Goal: Information Seeking & Learning: Learn about a topic

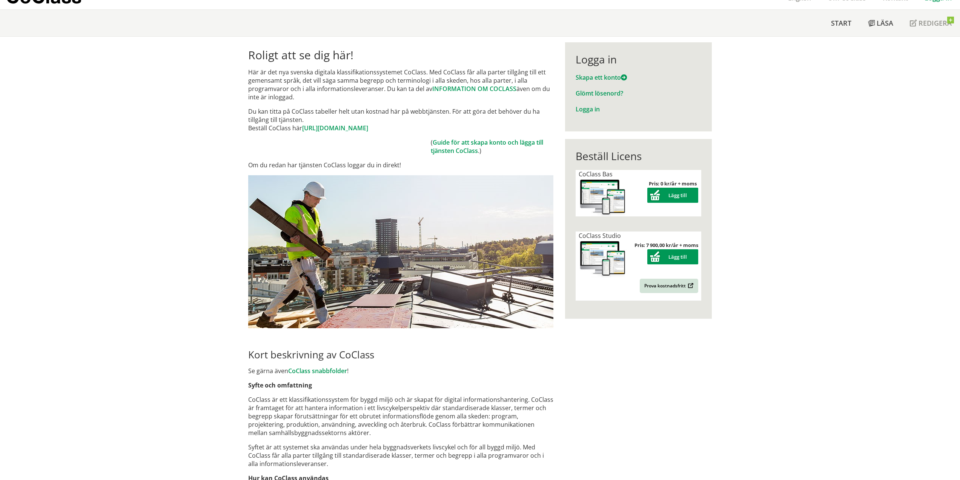
scroll to position [38, 0]
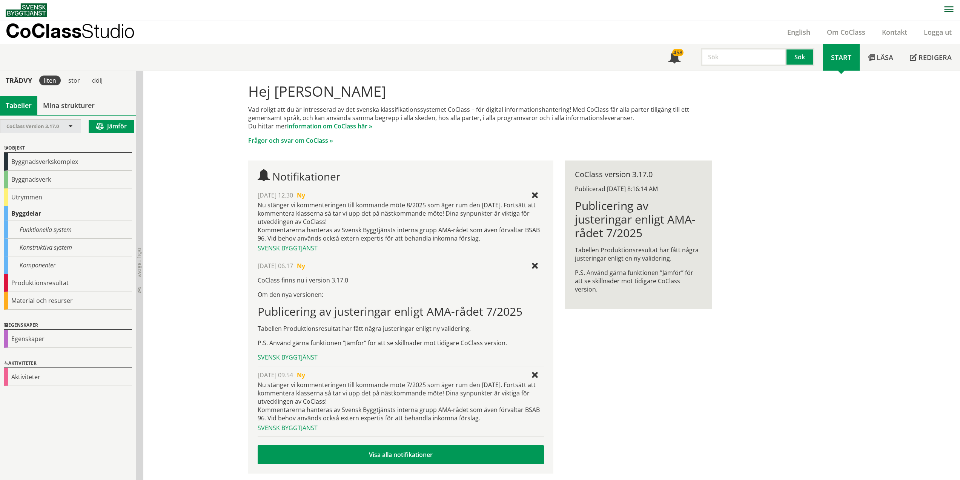
click at [69, 126] on span at bounding box center [70, 126] width 7 height 7
click at [69, 125] on span at bounding box center [70, 126] width 7 height 7
click at [180, 153] on div "Hej [PERSON_NAME] Vad roligt att du är intresserad av det svenska klassifikatio…" at bounding box center [551, 277] width 817 height 412
click at [755, 62] on input "text" at bounding box center [744, 57] width 86 height 18
type input "vattenrening"
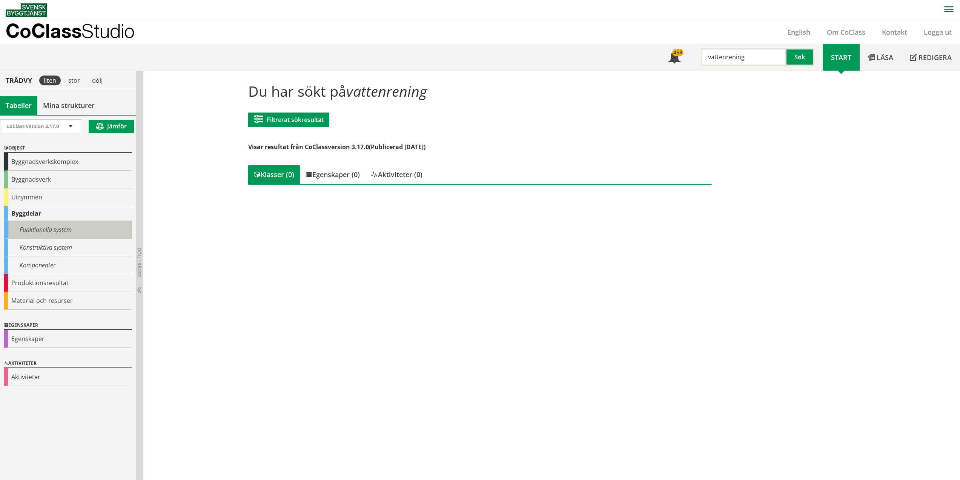
click at [33, 229] on div "Funktionella system" at bounding box center [68, 230] width 128 height 18
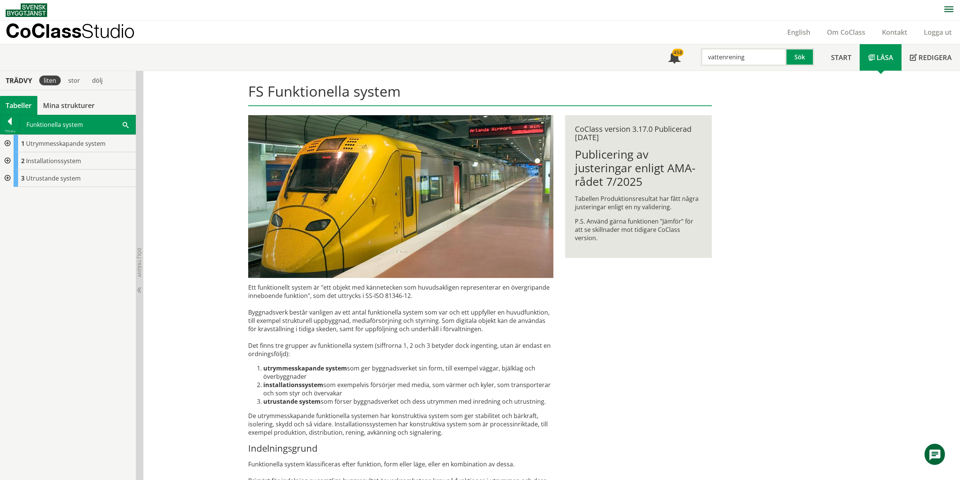
click at [8, 159] on div at bounding box center [7, 160] width 14 height 17
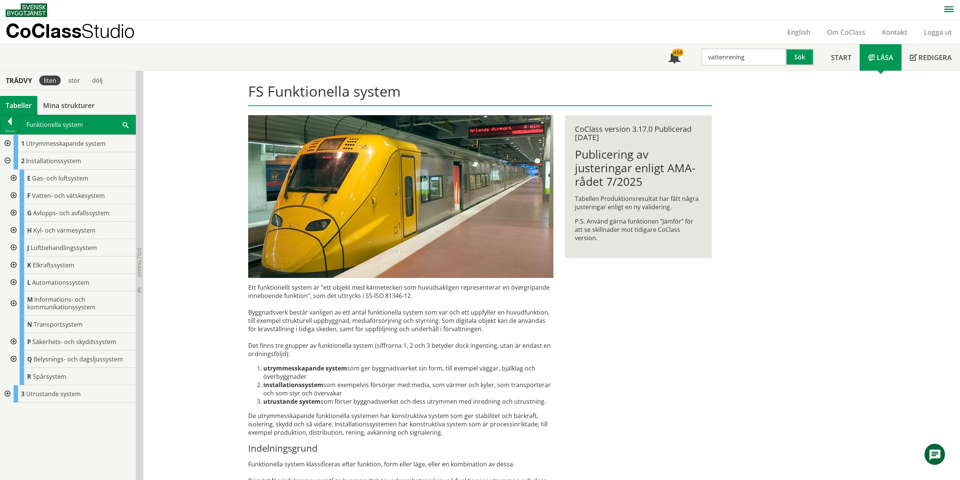
click at [13, 195] on div at bounding box center [13, 195] width 14 height 17
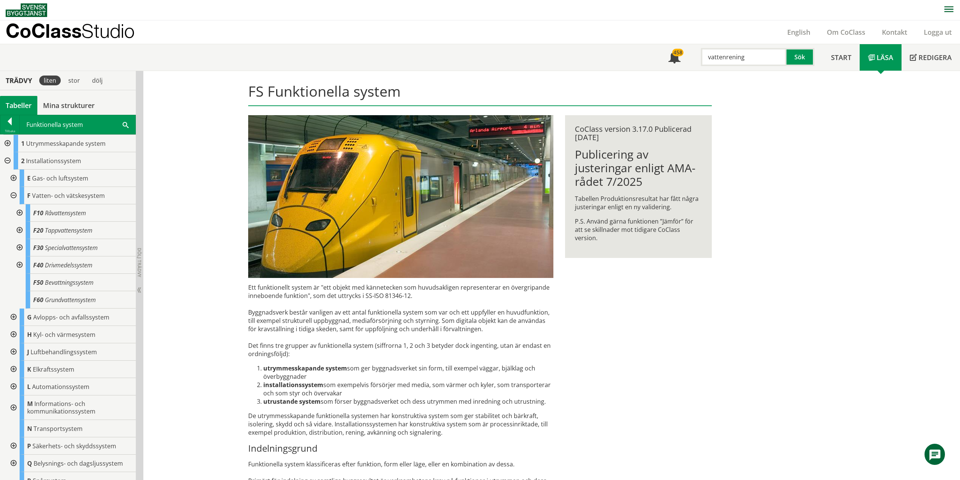
click at [12, 315] on div at bounding box center [13, 316] width 14 height 17
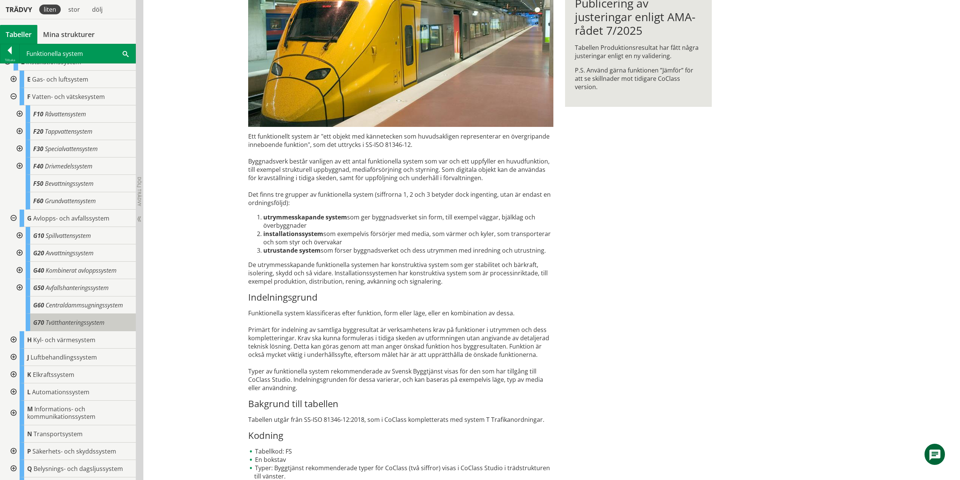
scroll to position [60, 0]
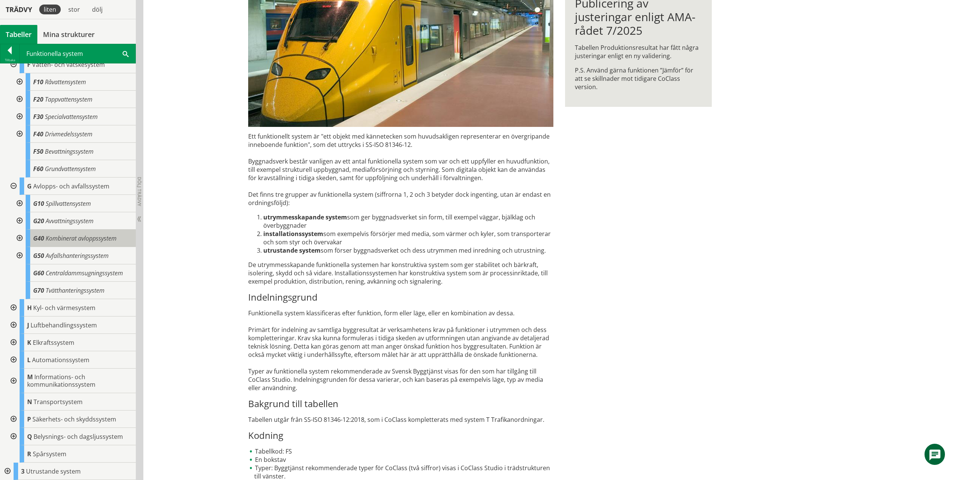
click at [74, 239] on span "Kombinerat avloppssystem" at bounding box center [81, 238] width 71 height 8
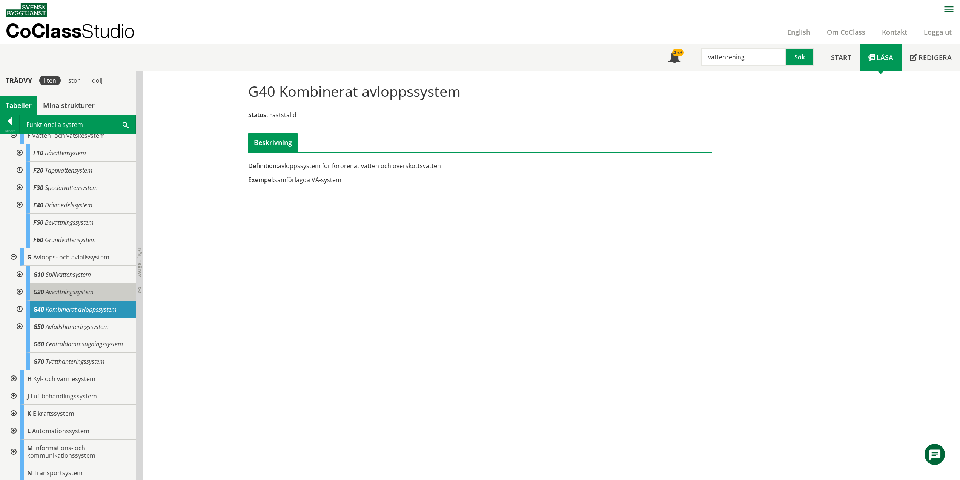
click at [77, 292] on span "Avvattningssystem" at bounding box center [70, 292] width 48 height 8
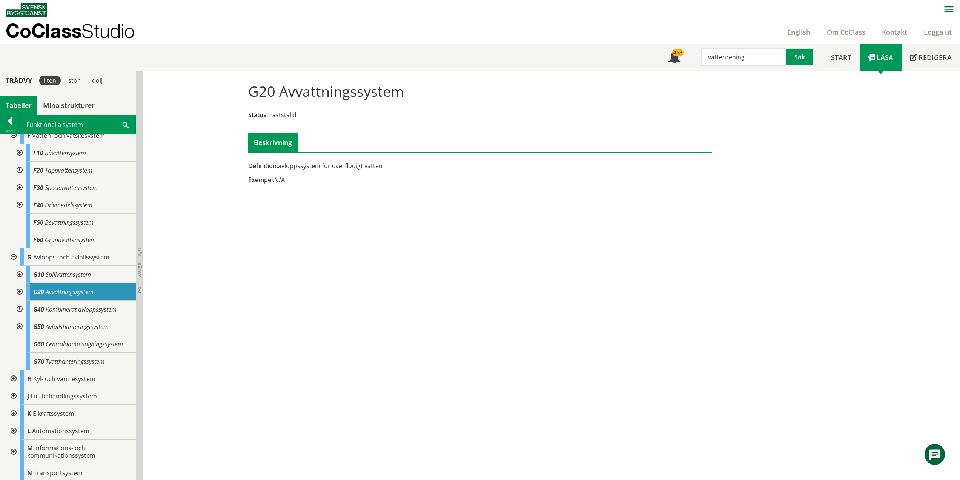
click at [18, 292] on div at bounding box center [19, 291] width 14 height 17
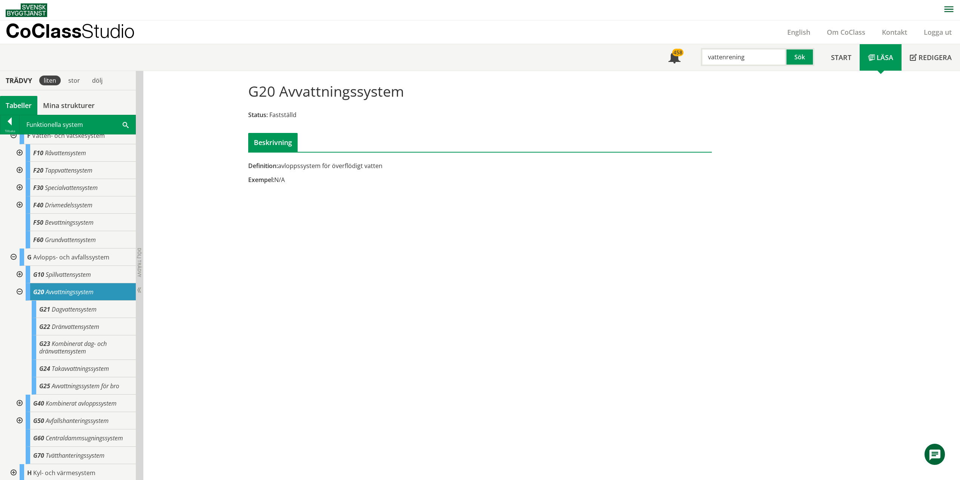
click at [20, 404] on div at bounding box center [19, 402] width 14 height 17
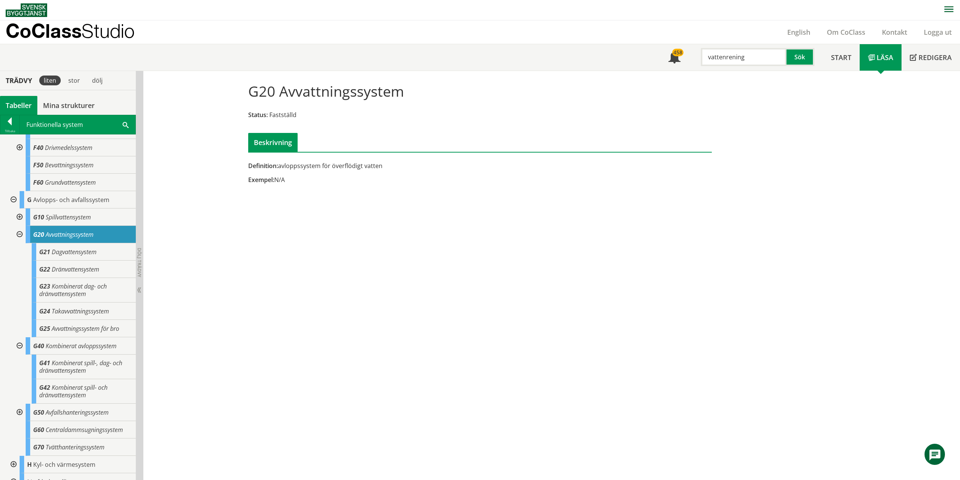
scroll to position [135, 0]
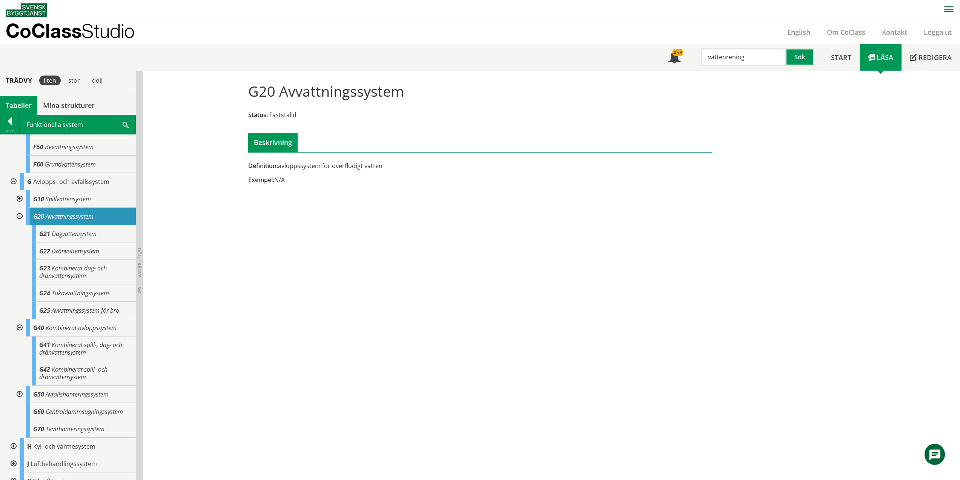
click at [20, 395] on div at bounding box center [19, 393] width 14 height 17
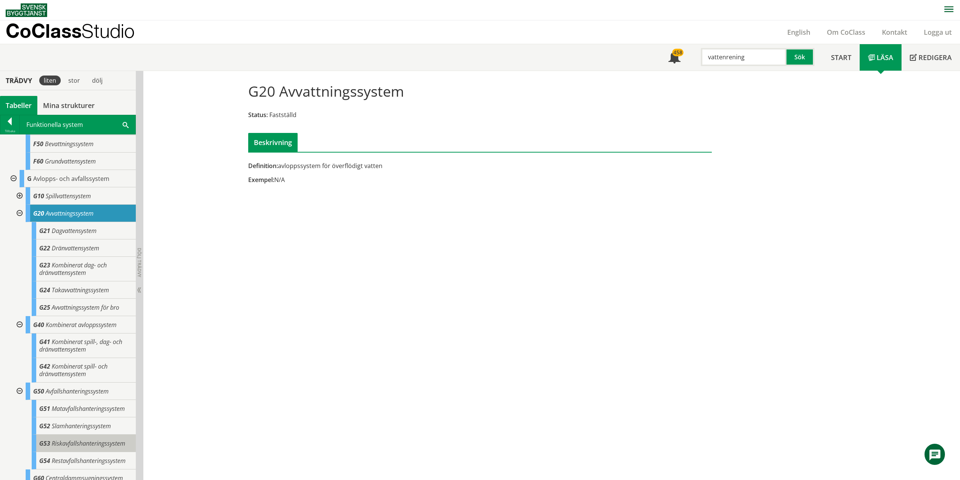
scroll to position [98, 0]
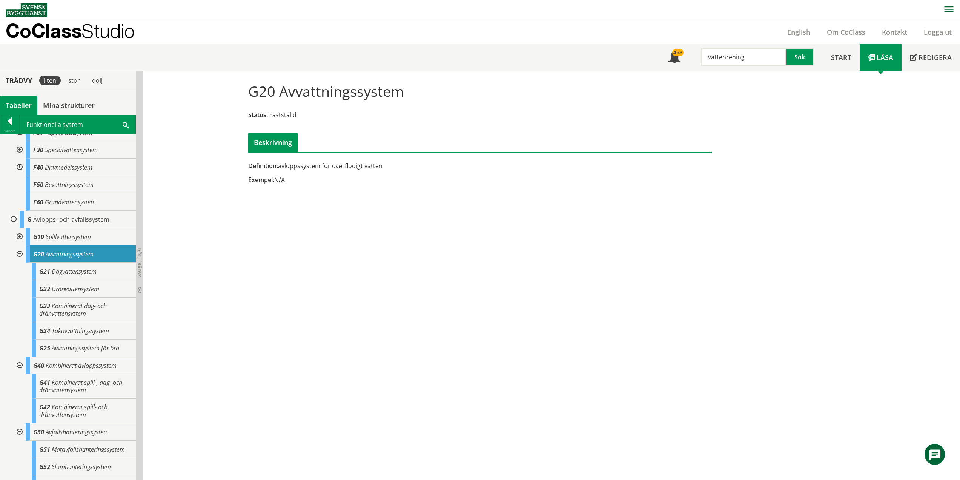
click at [19, 235] on div at bounding box center [19, 236] width 14 height 17
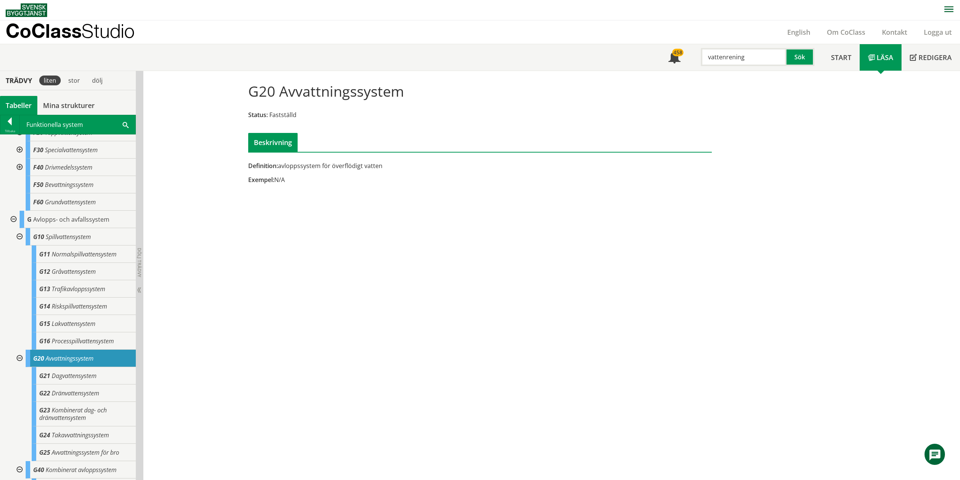
scroll to position [0, 0]
click at [84, 341] on span "Processpillvattensystem" at bounding box center [83, 340] width 62 height 8
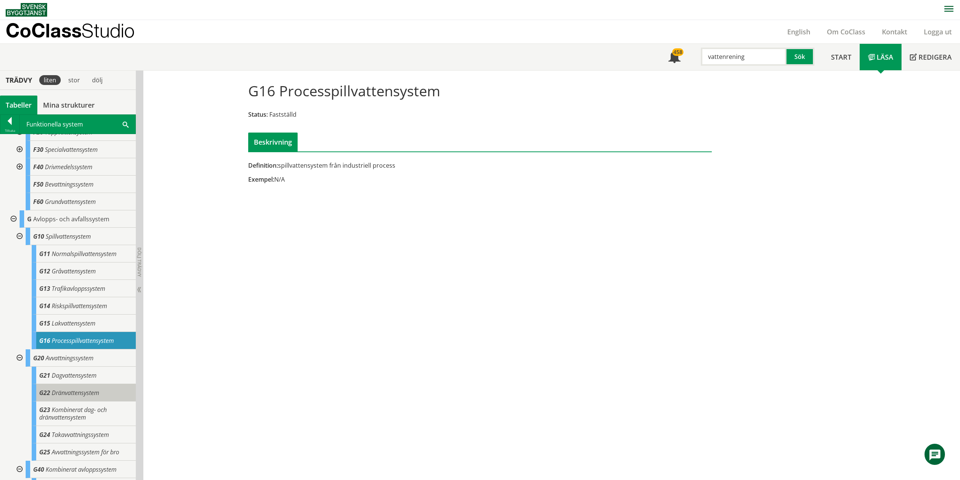
click at [108, 393] on div "G22 Dränvattensystem" at bounding box center [84, 392] width 104 height 17
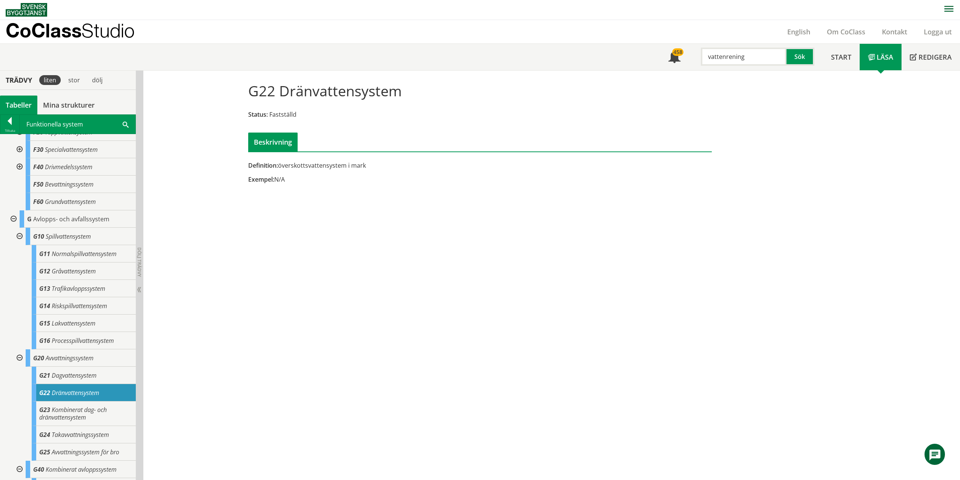
scroll to position [135, 0]
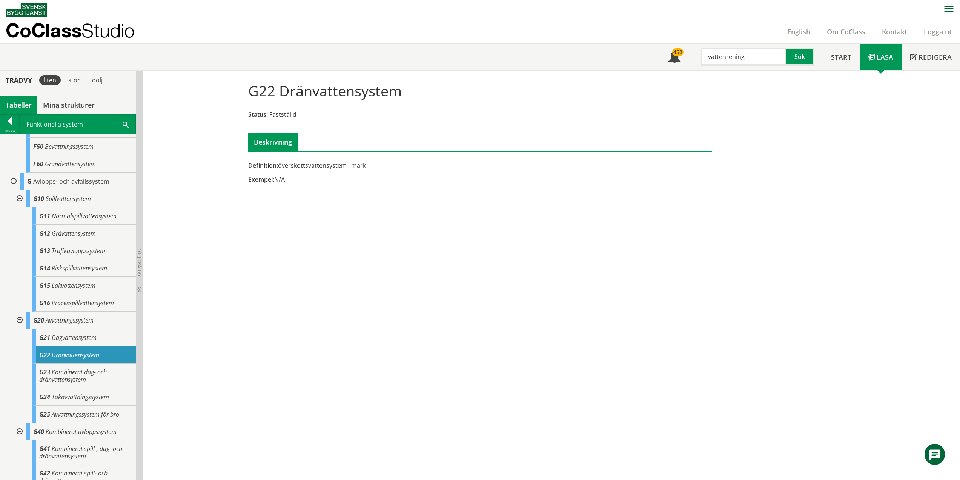
click at [19, 319] on div at bounding box center [19, 319] width 14 height 17
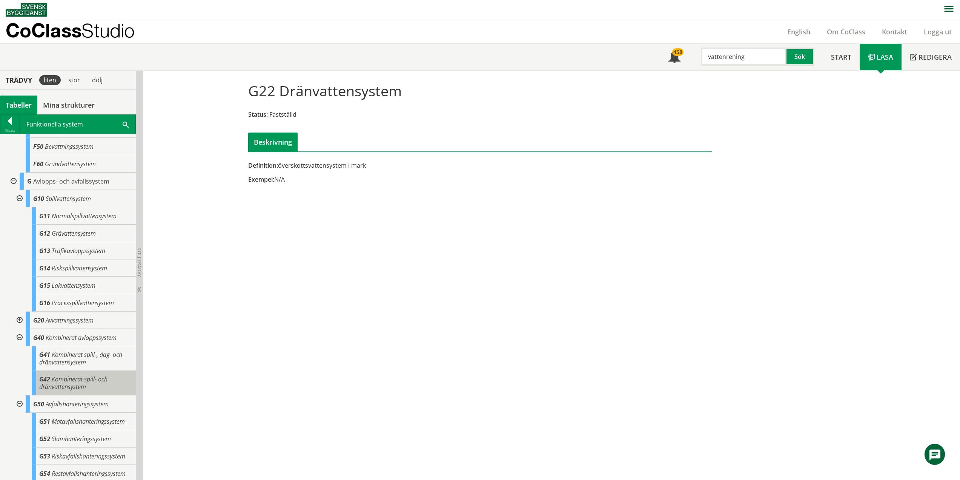
click at [72, 380] on span "Kombinerat spill- och dränvattensystem" at bounding box center [73, 383] width 68 height 16
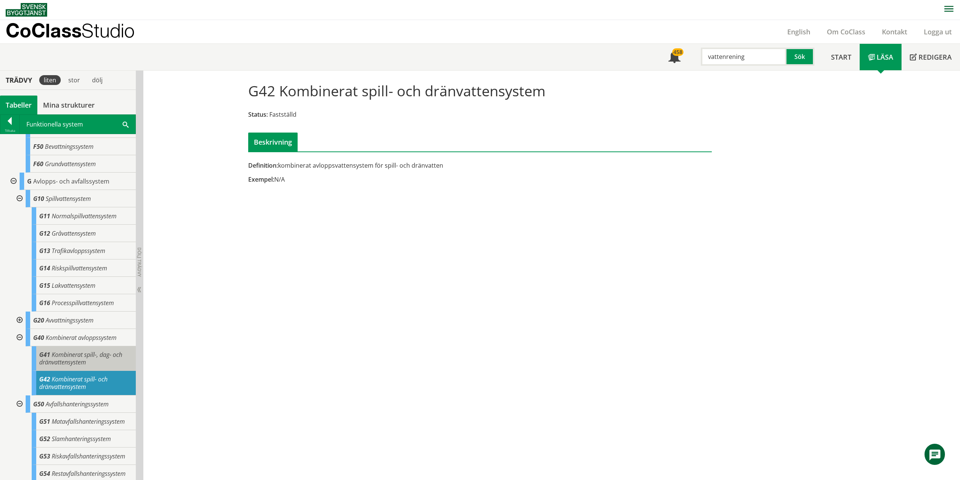
click at [75, 361] on span "Kombinerat spill-, dag- och dränvattensystem" at bounding box center [80, 358] width 83 height 16
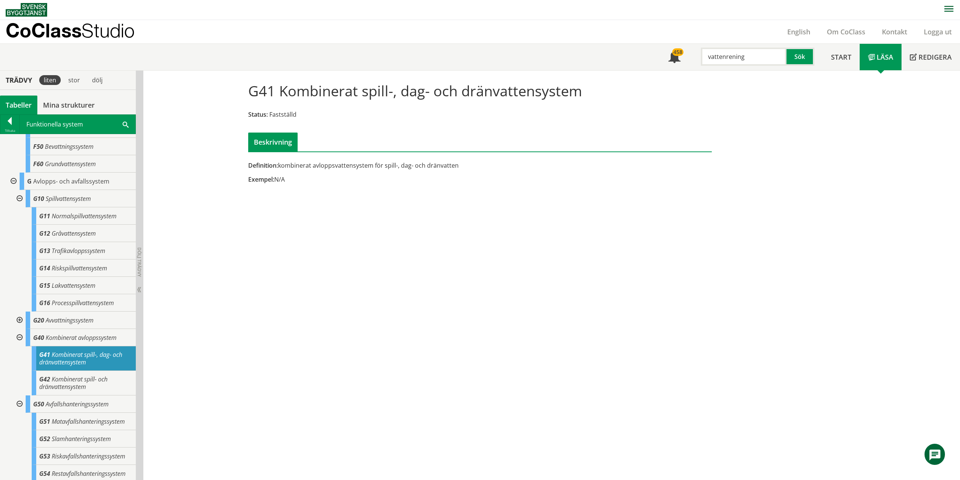
click at [20, 337] on div at bounding box center [19, 337] width 14 height 17
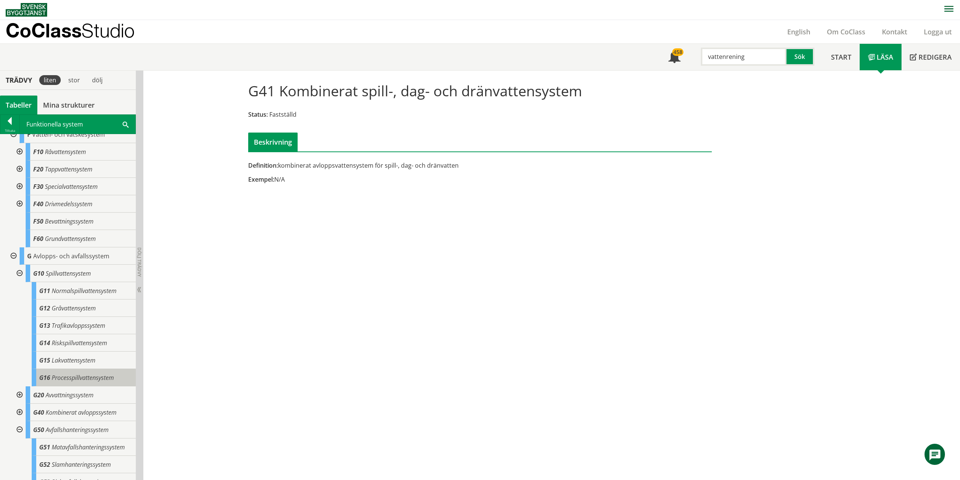
scroll to position [60, 0]
click at [89, 275] on span "Spillvattensystem" at bounding box center [68, 274] width 45 height 8
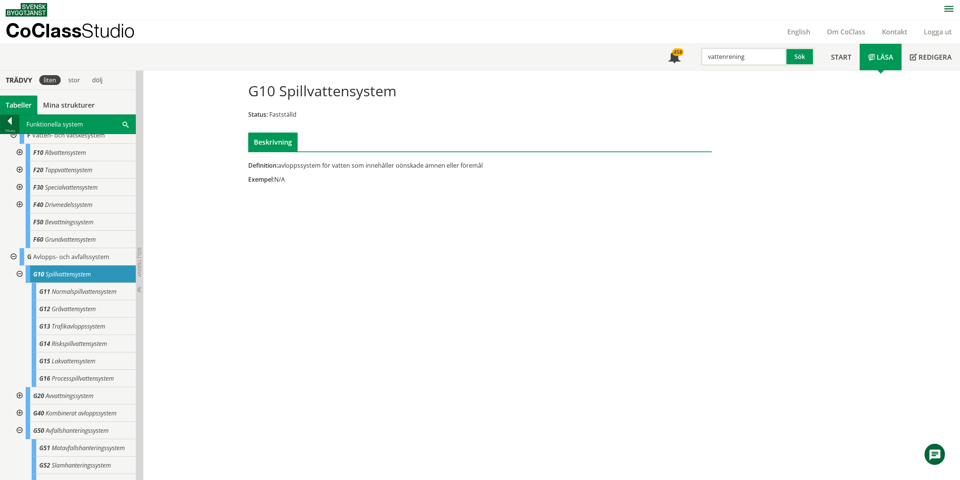
click at [8, 121] on div at bounding box center [9, 122] width 19 height 11
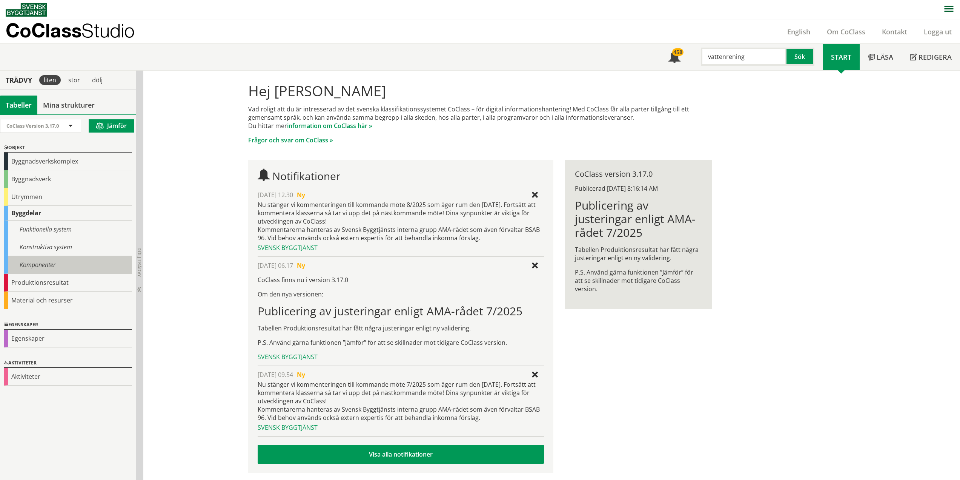
click at [42, 264] on div "Komponenter" at bounding box center [68, 265] width 128 height 18
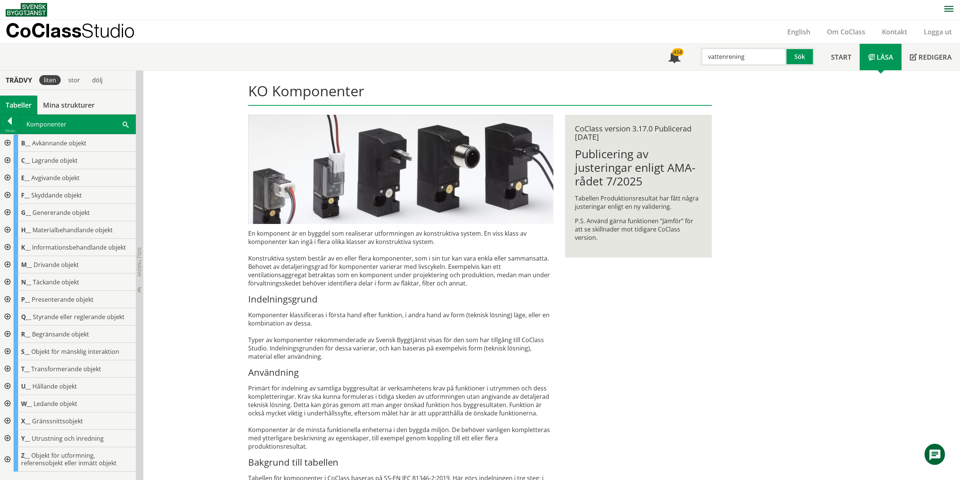
click at [6, 211] on div at bounding box center [7, 212] width 14 height 17
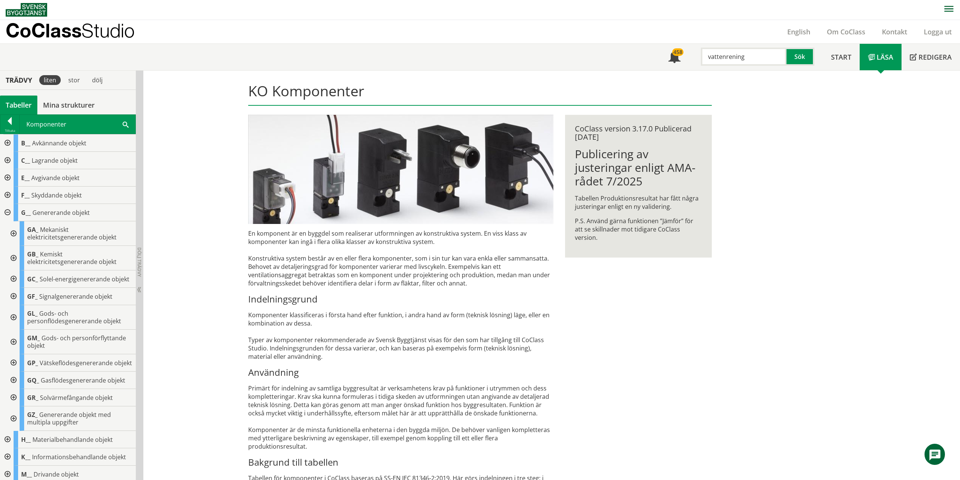
click at [599, 378] on div "KO Komponenter En komponent är en byggdel som realiserar utformningen av konstr…" at bounding box center [480, 359] width 483 height 576
